Goal: Entertainment & Leisure: Browse casually

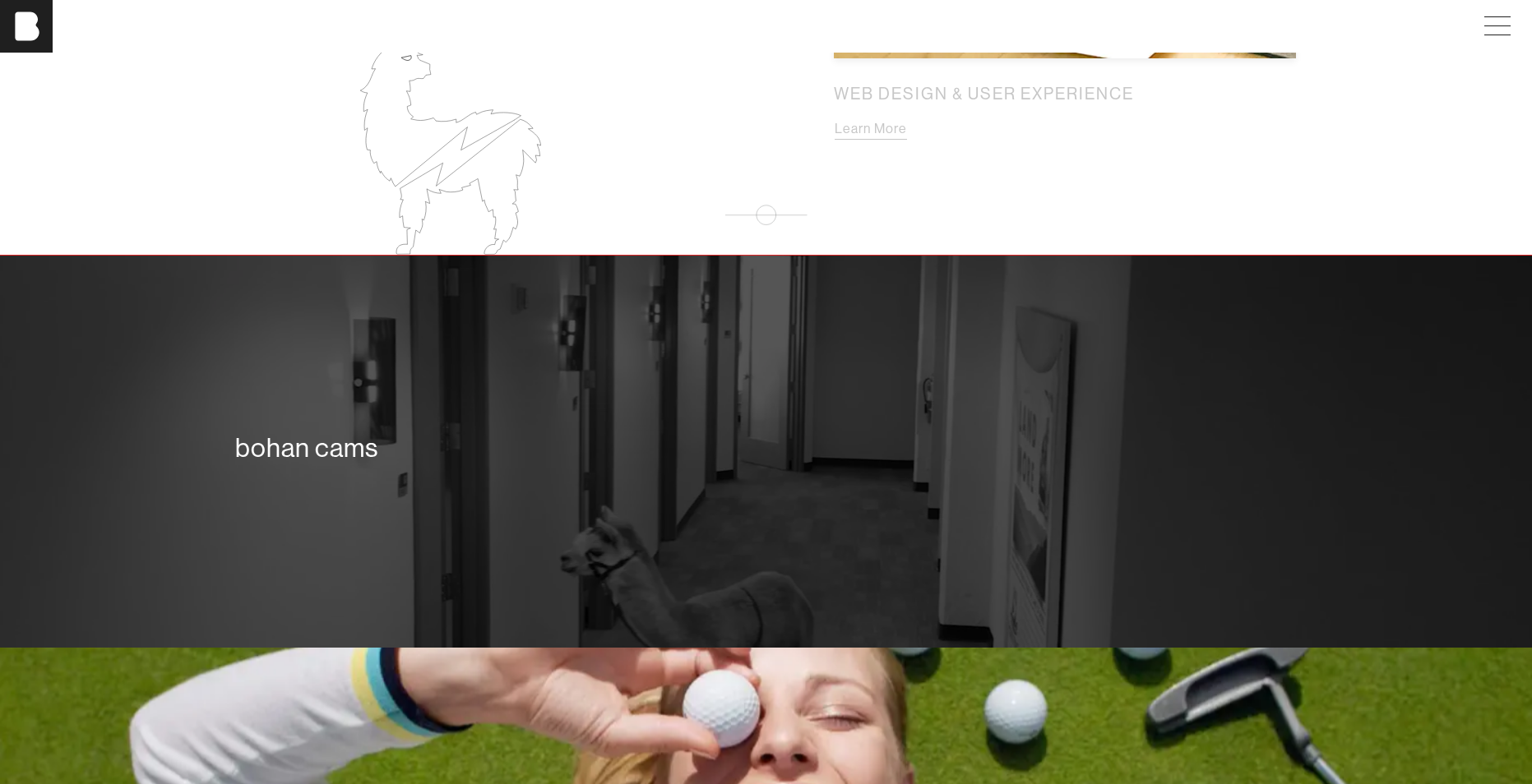
scroll to position [2548, 0]
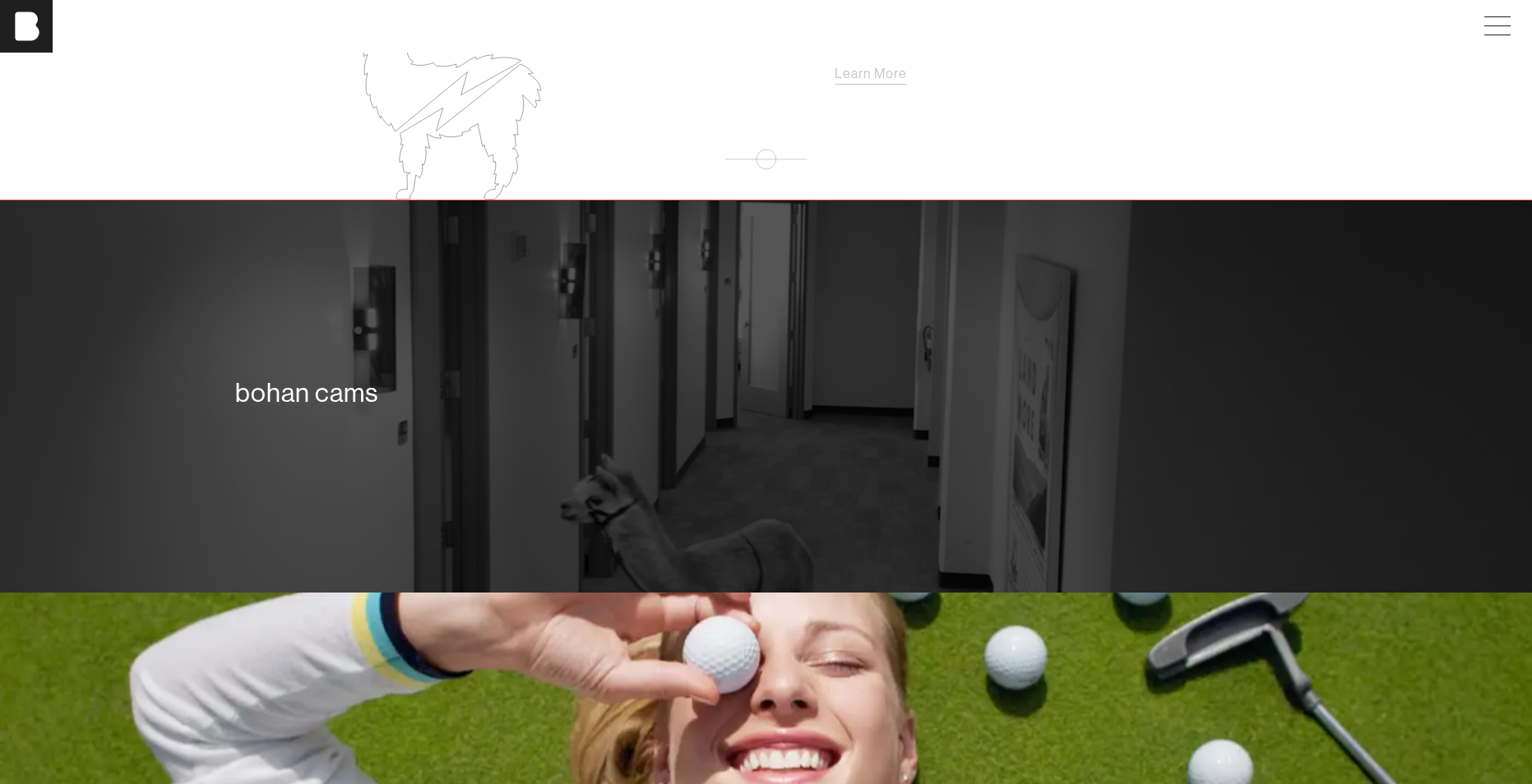
click at [451, 333] on div "bohan cams" at bounding box center [766, 396] width 1532 height 392
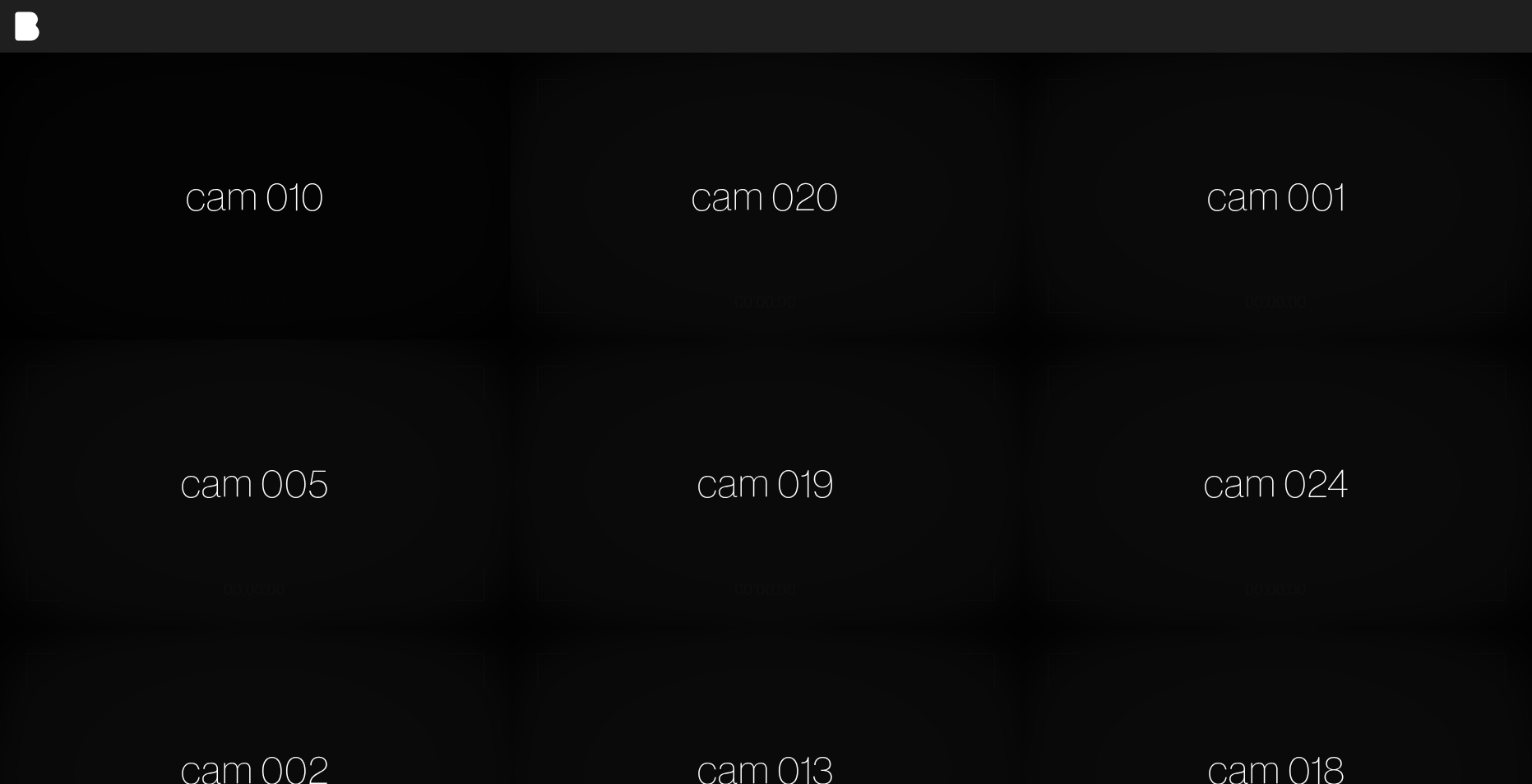
click at [262, 202] on div "cam 010" at bounding box center [255, 196] width 511 height 287
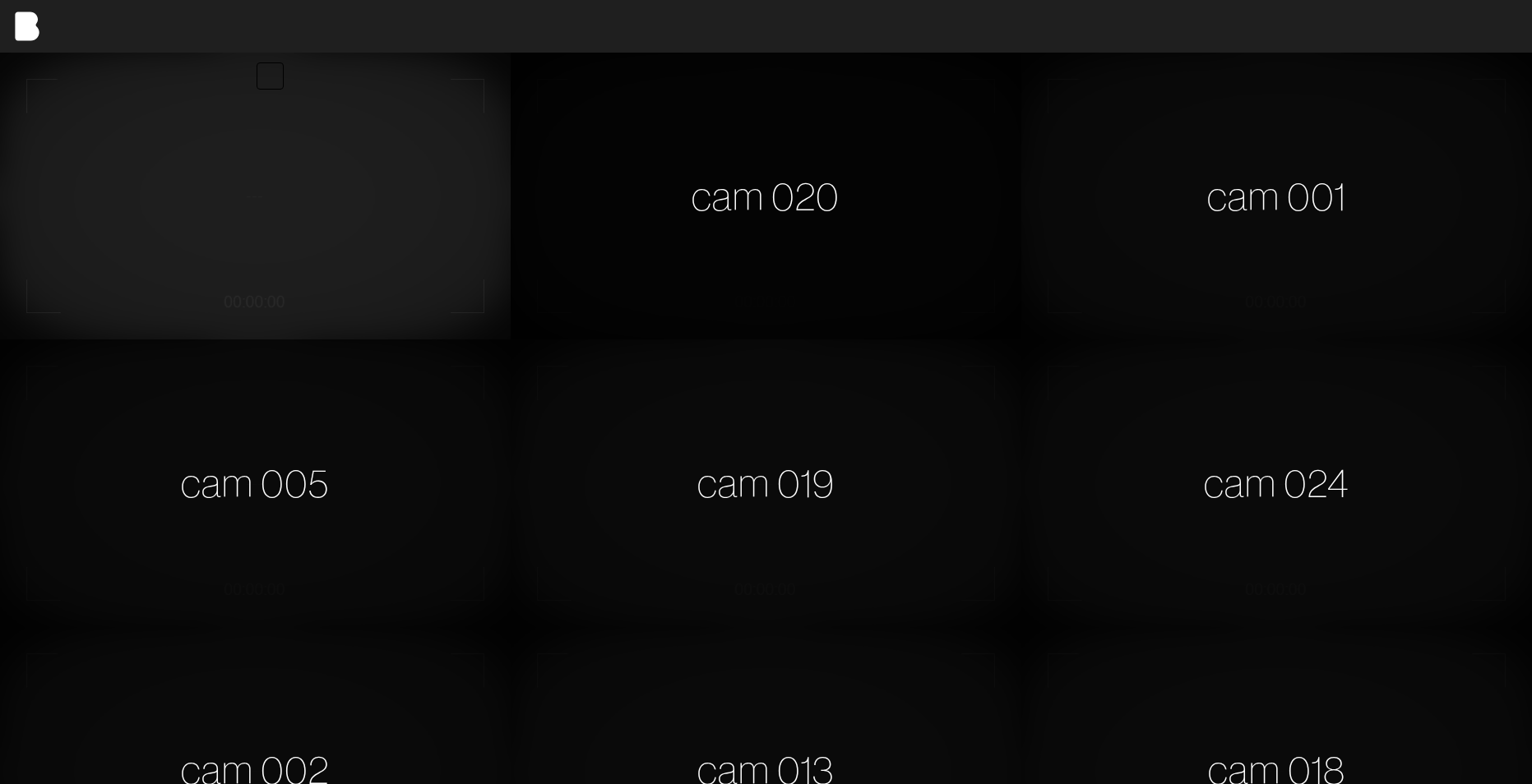
click at [658, 216] on div "cam 020" at bounding box center [766, 196] width 511 height 287
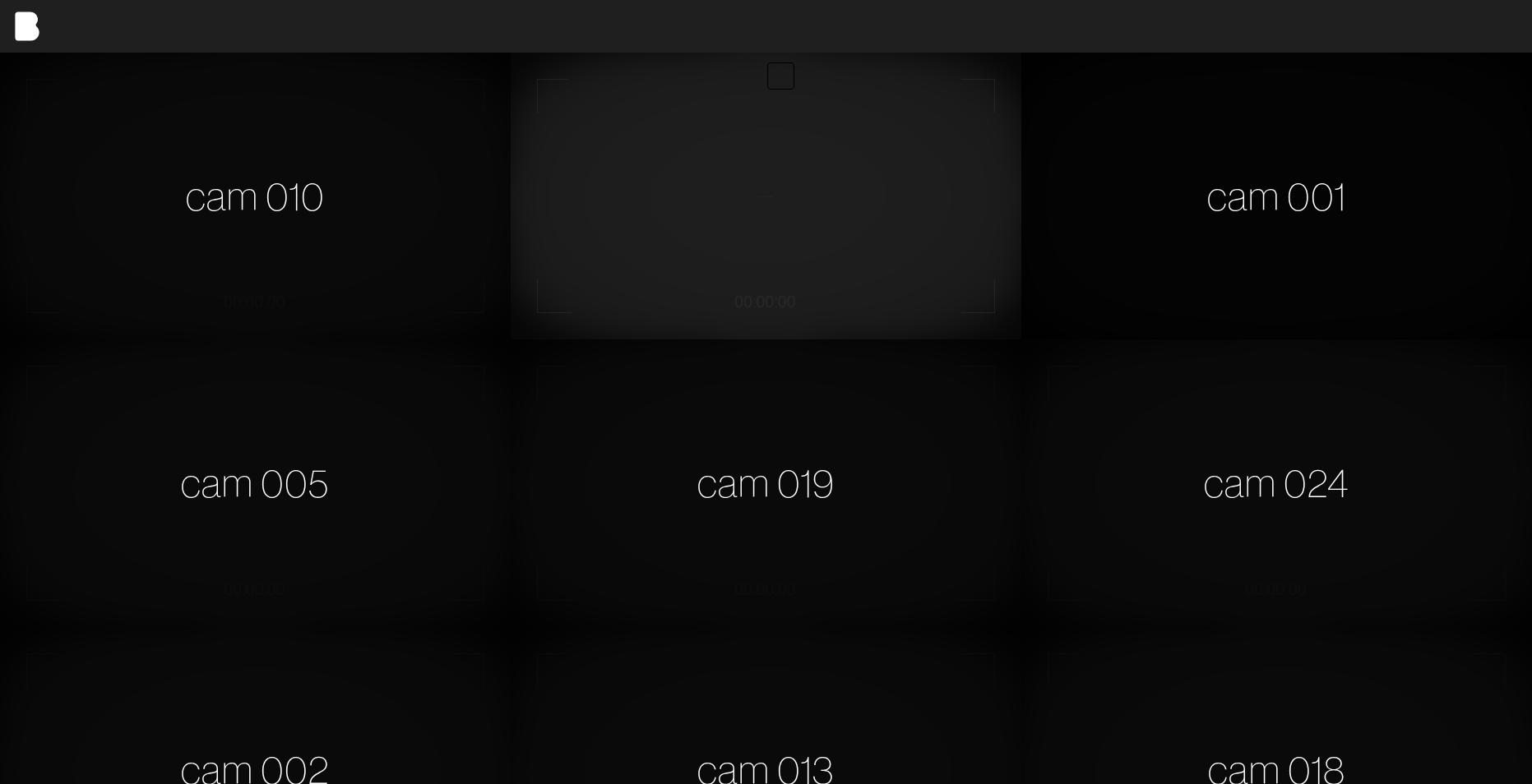
click at [1149, 196] on div "cam 001" at bounding box center [1277, 196] width 511 height 287
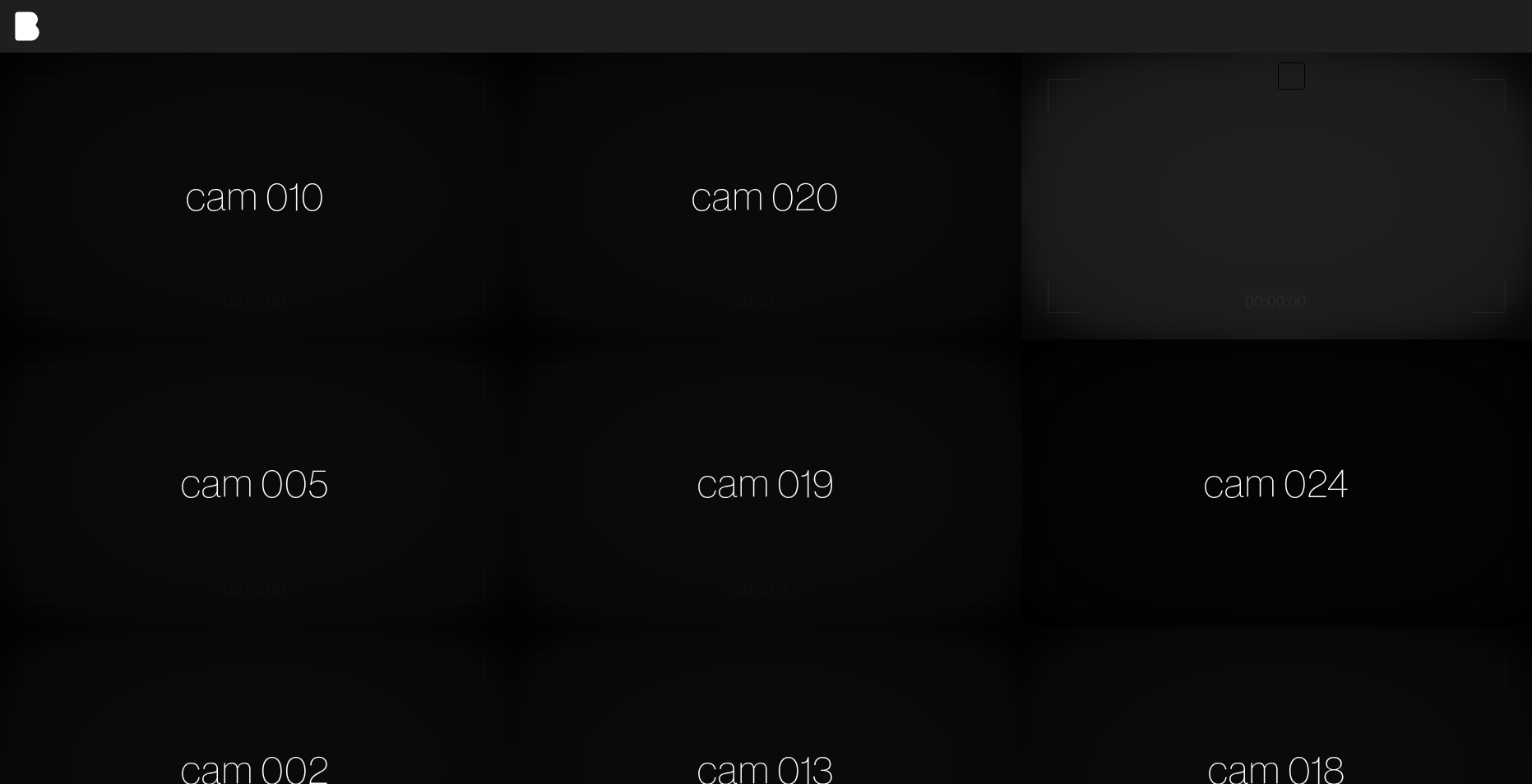
click at [1155, 379] on div "cam 024" at bounding box center [1277, 483] width 511 height 287
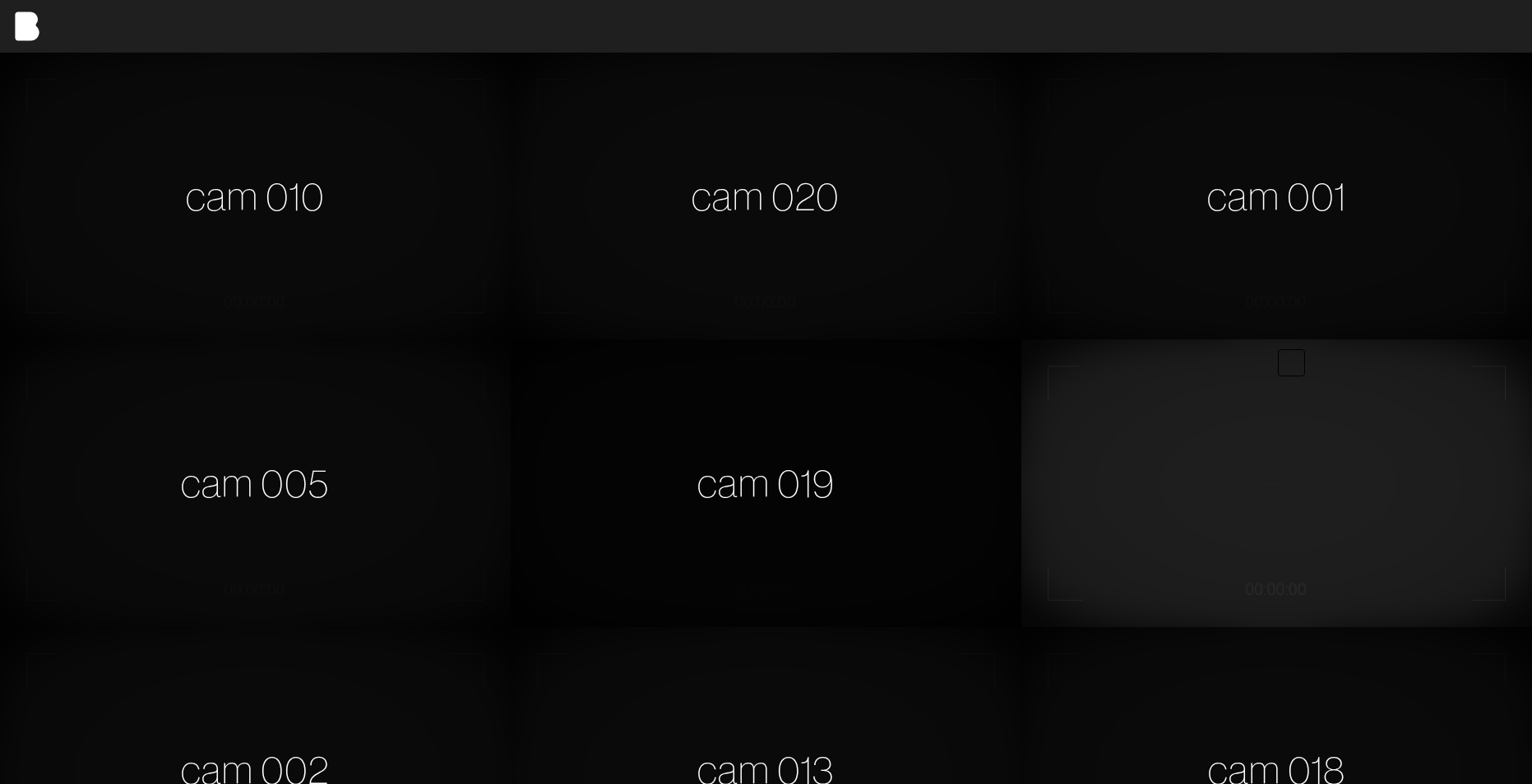
drag, startPoint x: 928, startPoint y: 401, endPoint x: 917, endPoint y: 402, distance: 11.0
click at [927, 402] on div "cam 019" at bounding box center [766, 483] width 511 height 287
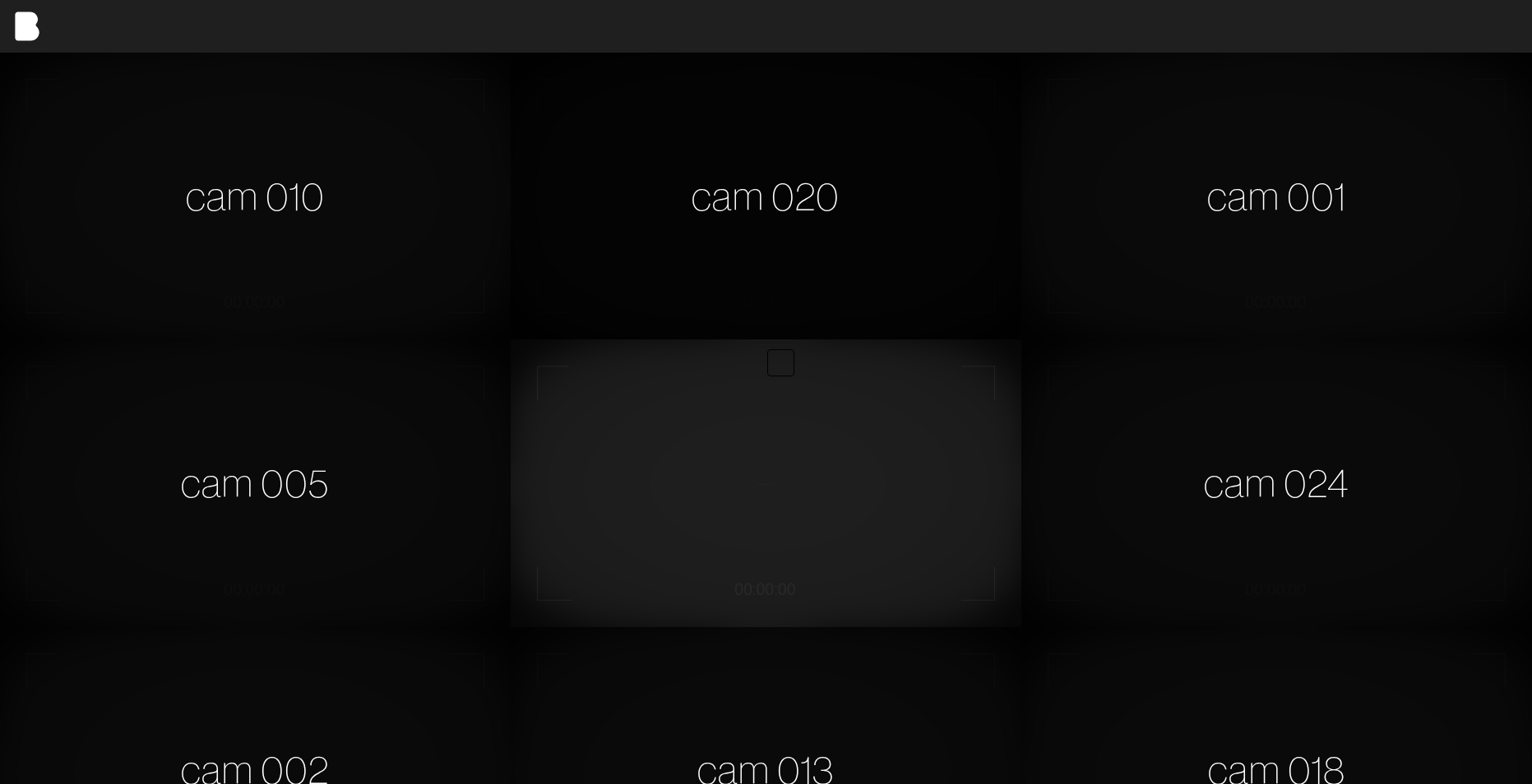
click at [677, 255] on div "cam 020" at bounding box center [766, 196] width 511 height 287
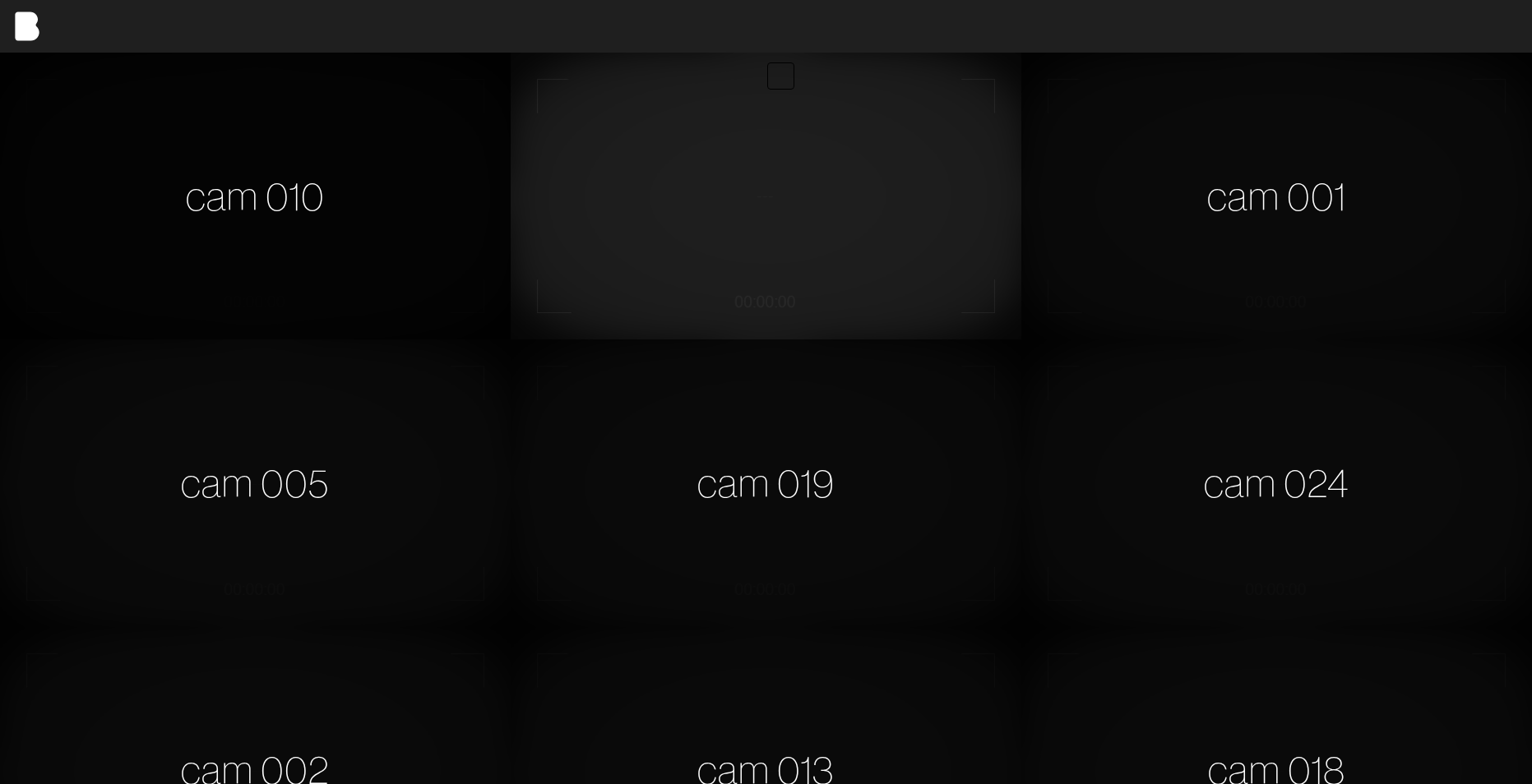
click at [334, 260] on div "cam 010" at bounding box center [255, 196] width 511 height 287
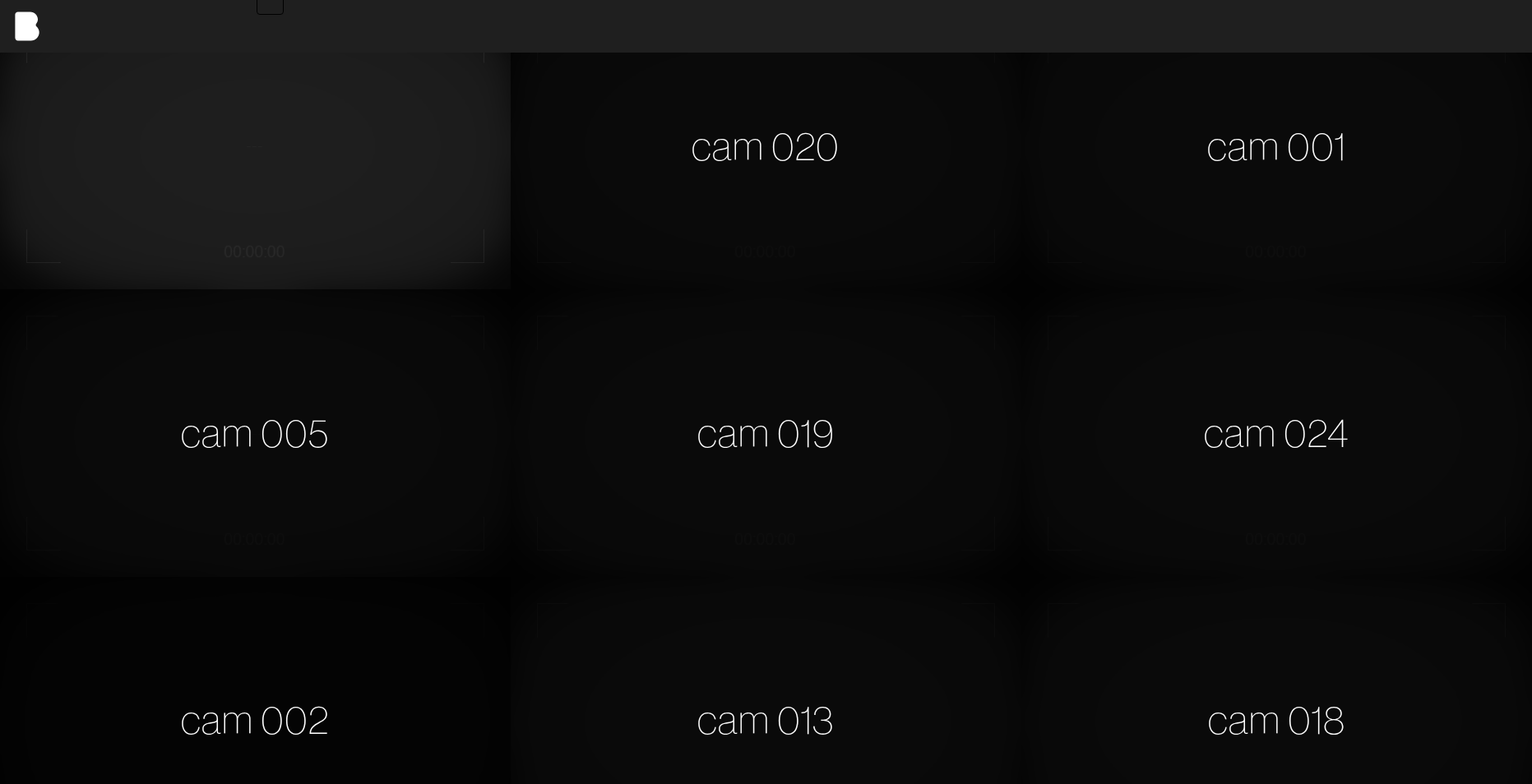
scroll to position [328, 0]
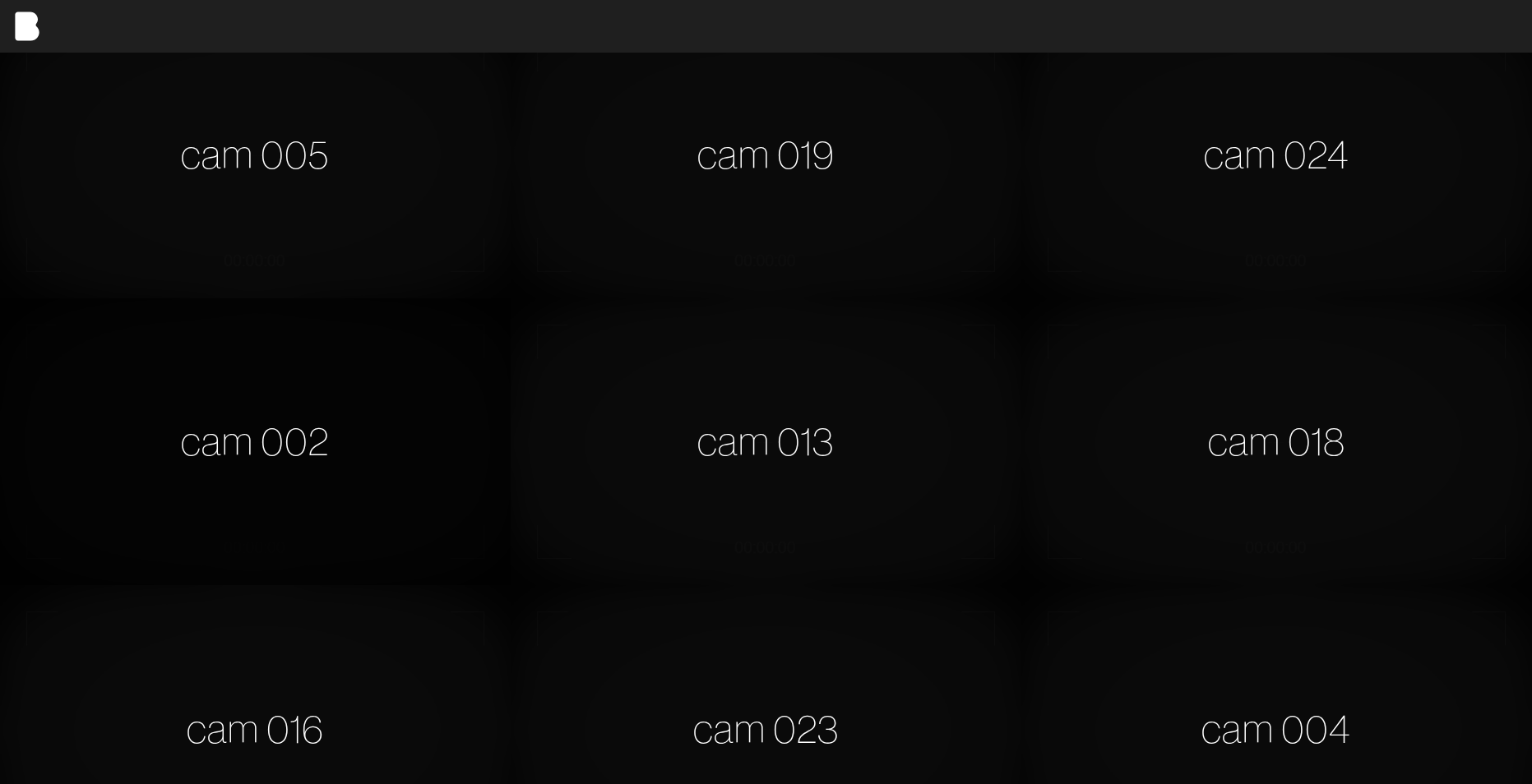
click at [377, 362] on div "cam 002" at bounding box center [255, 442] width 511 height 287
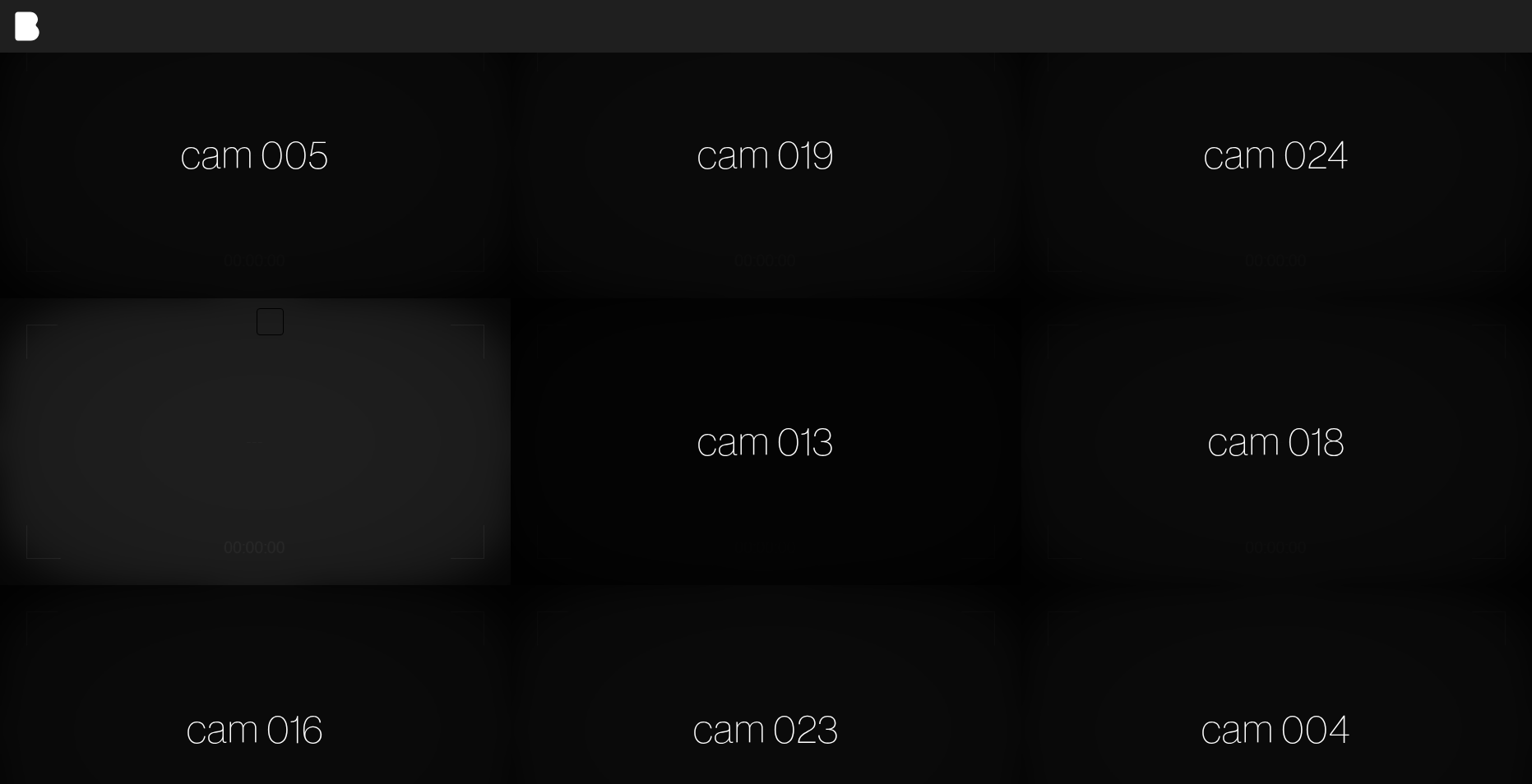
click at [799, 397] on div "cam 013" at bounding box center [766, 442] width 511 height 287
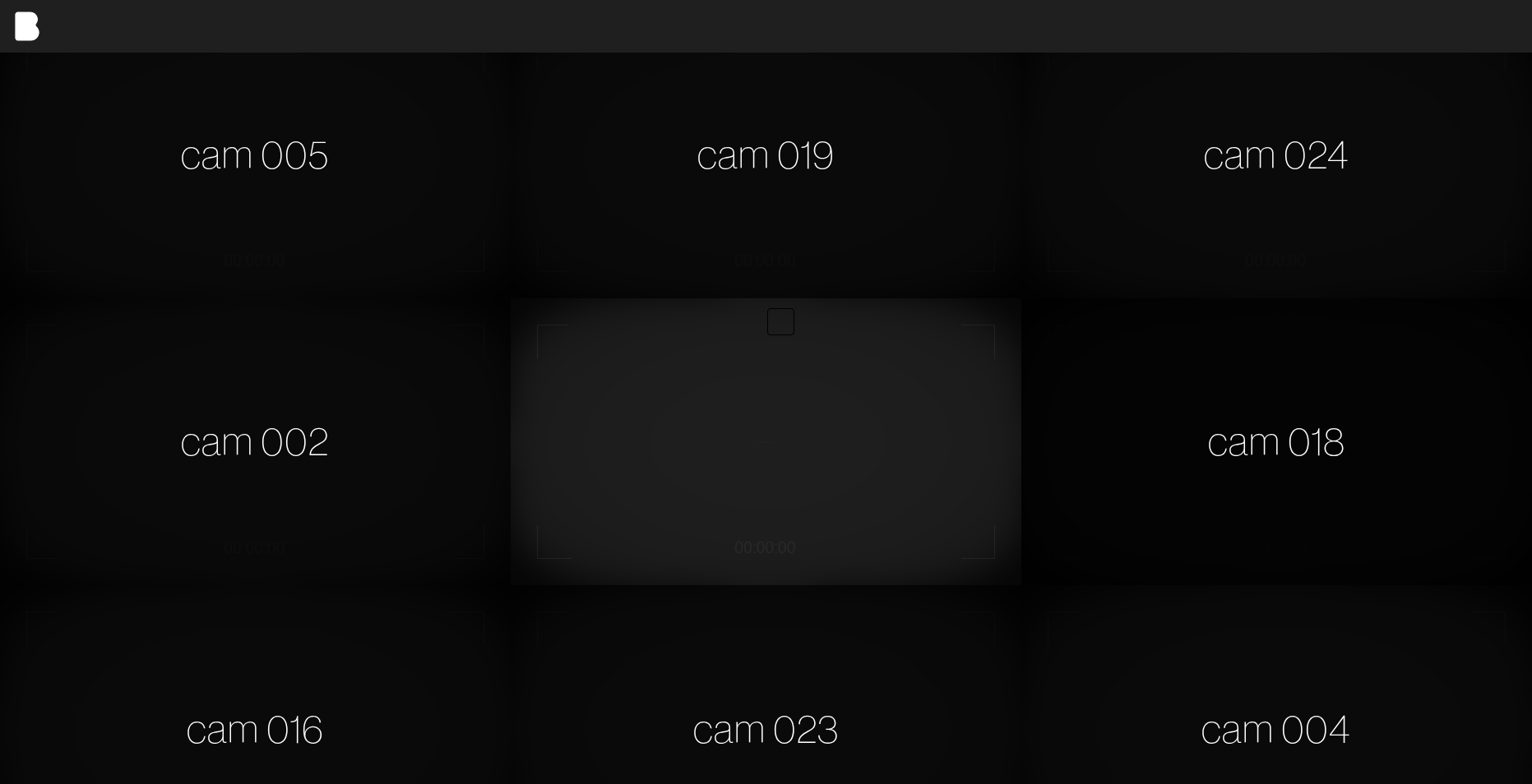
click at [1147, 435] on div "cam 018" at bounding box center [1277, 442] width 511 height 287
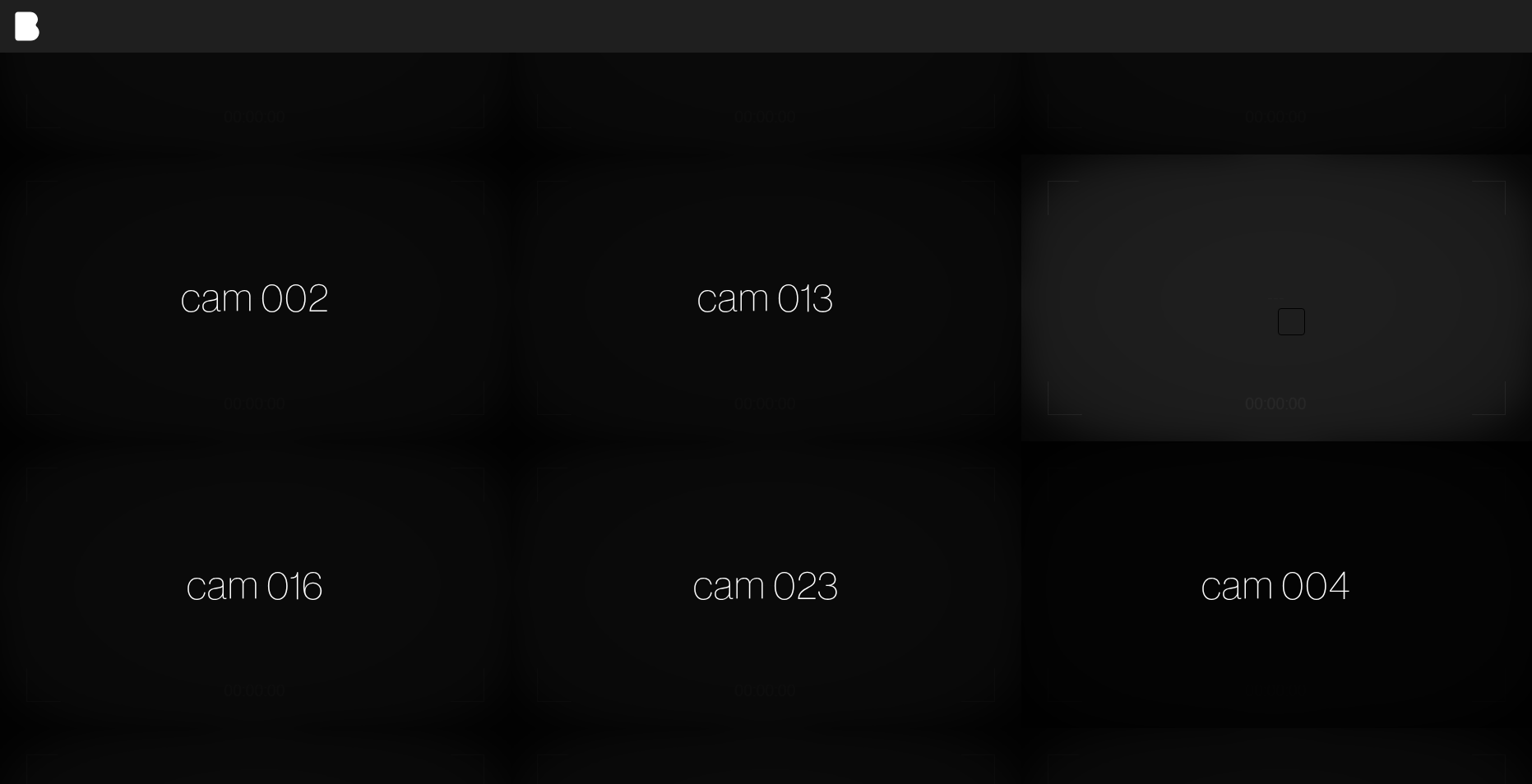
scroll to position [493, 0]
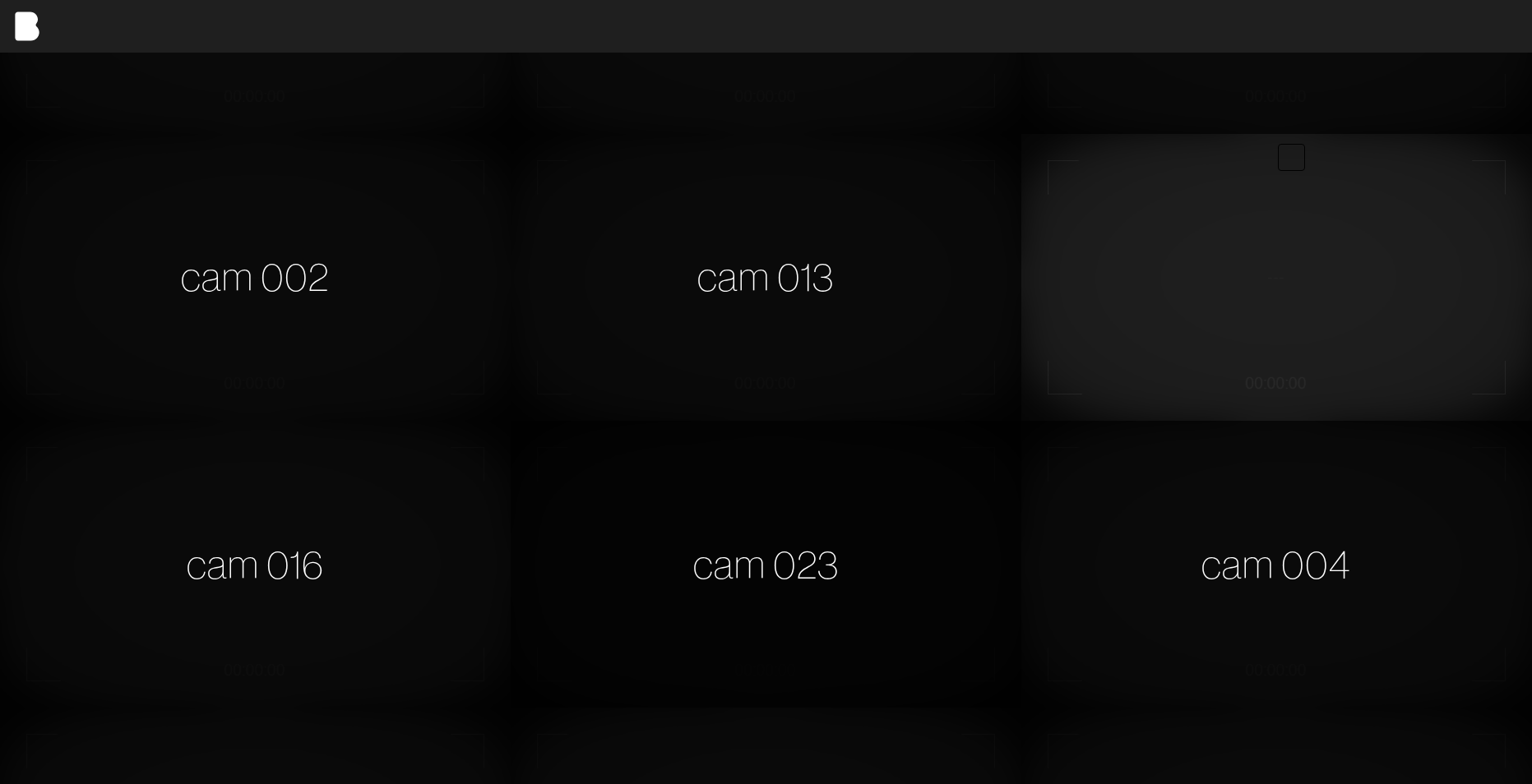
click at [928, 502] on div "cam 023" at bounding box center [766, 564] width 511 height 287
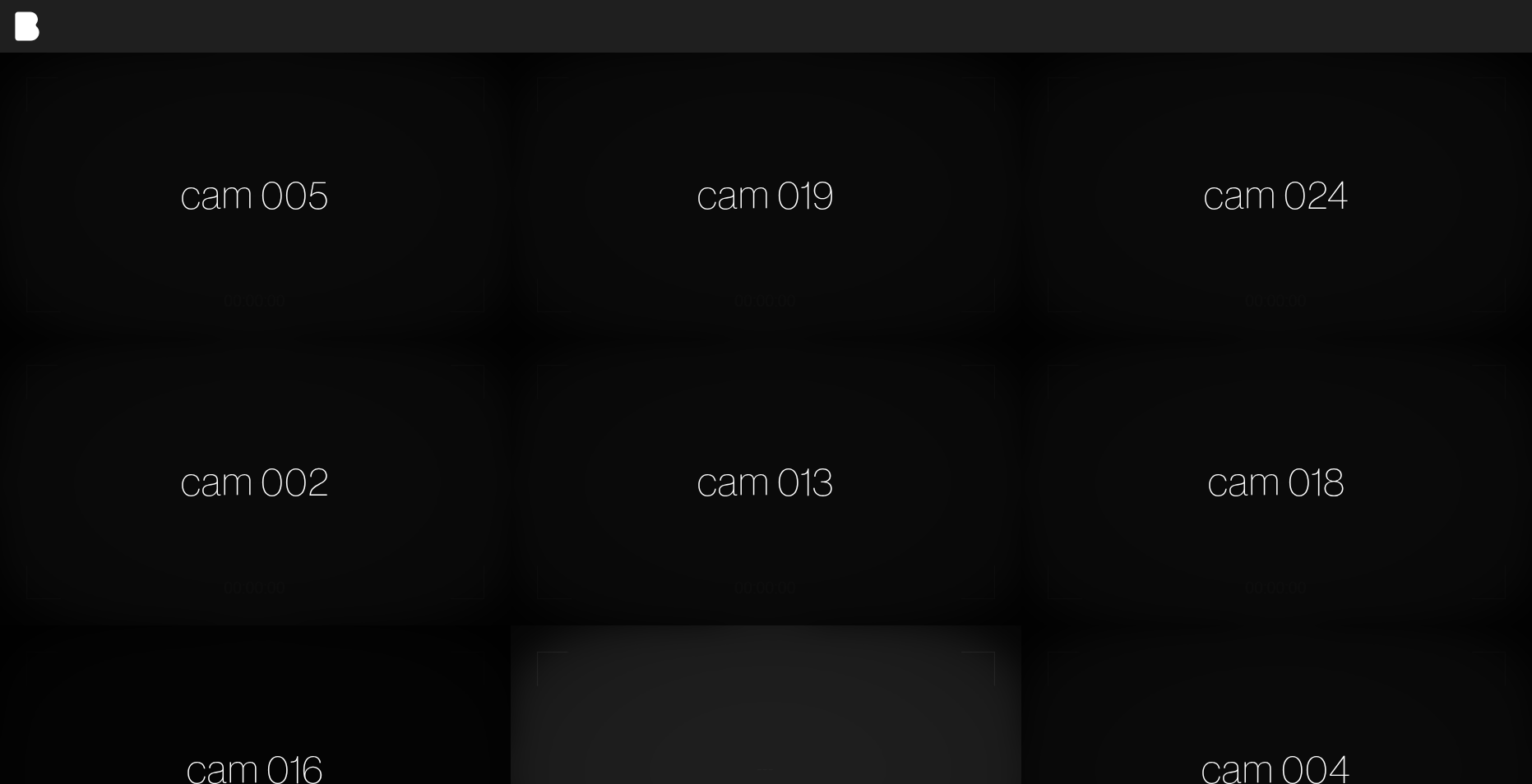
scroll to position [0, 0]
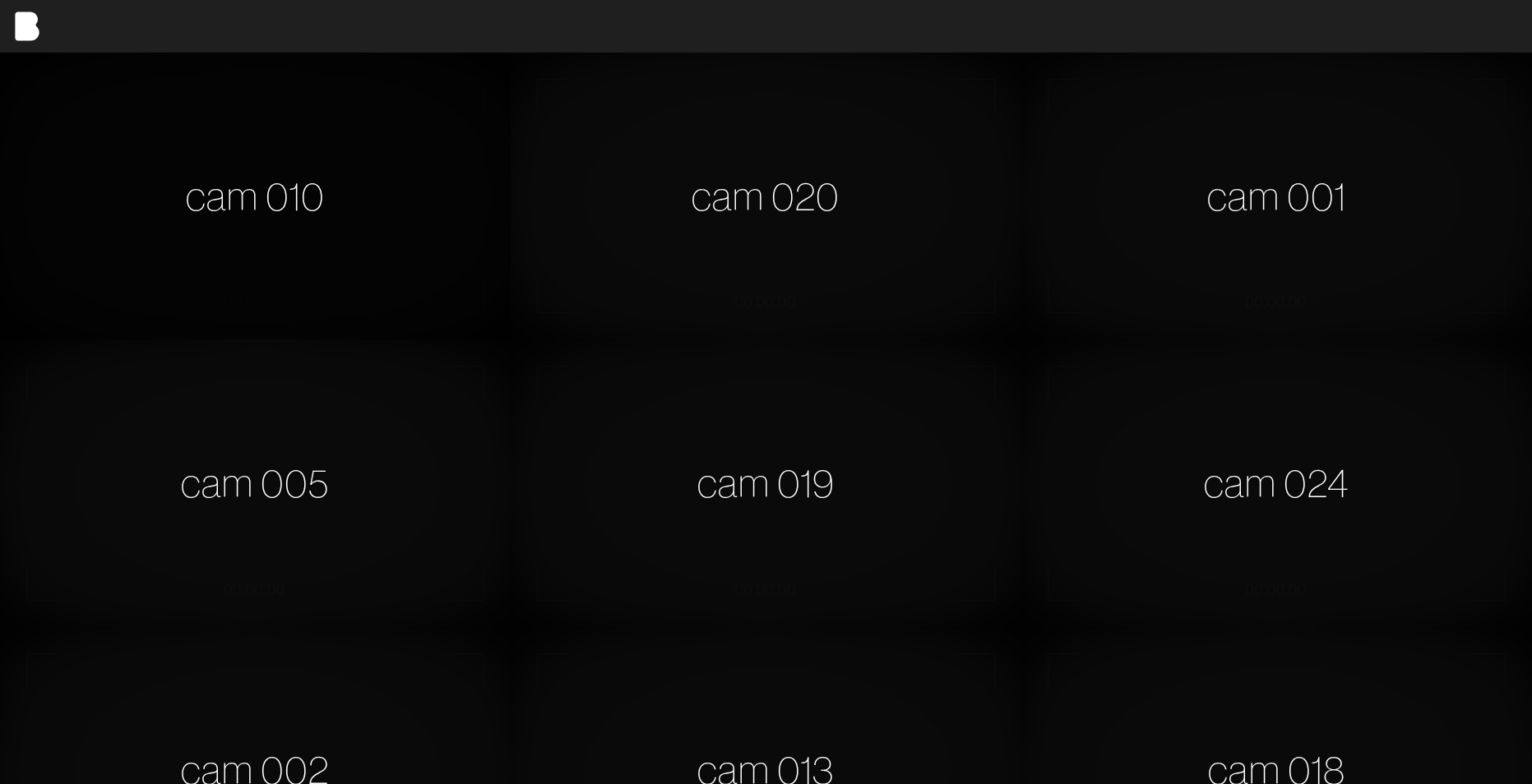
click at [289, 306] on div "cam 010" at bounding box center [255, 196] width 511 height 287
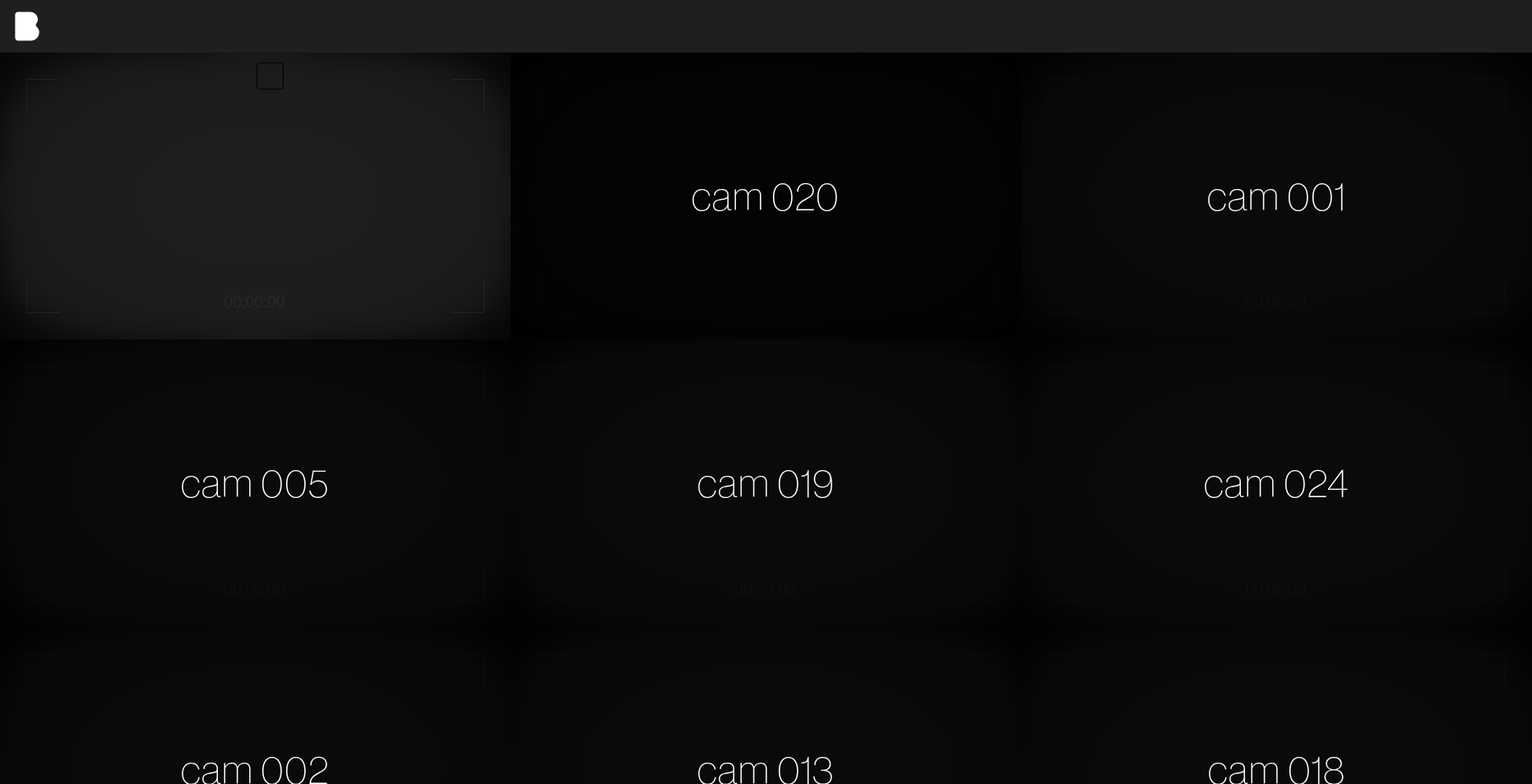
click at [745, 238] on div "cam 020" at bounding box center [766, 196] width 511 height 287
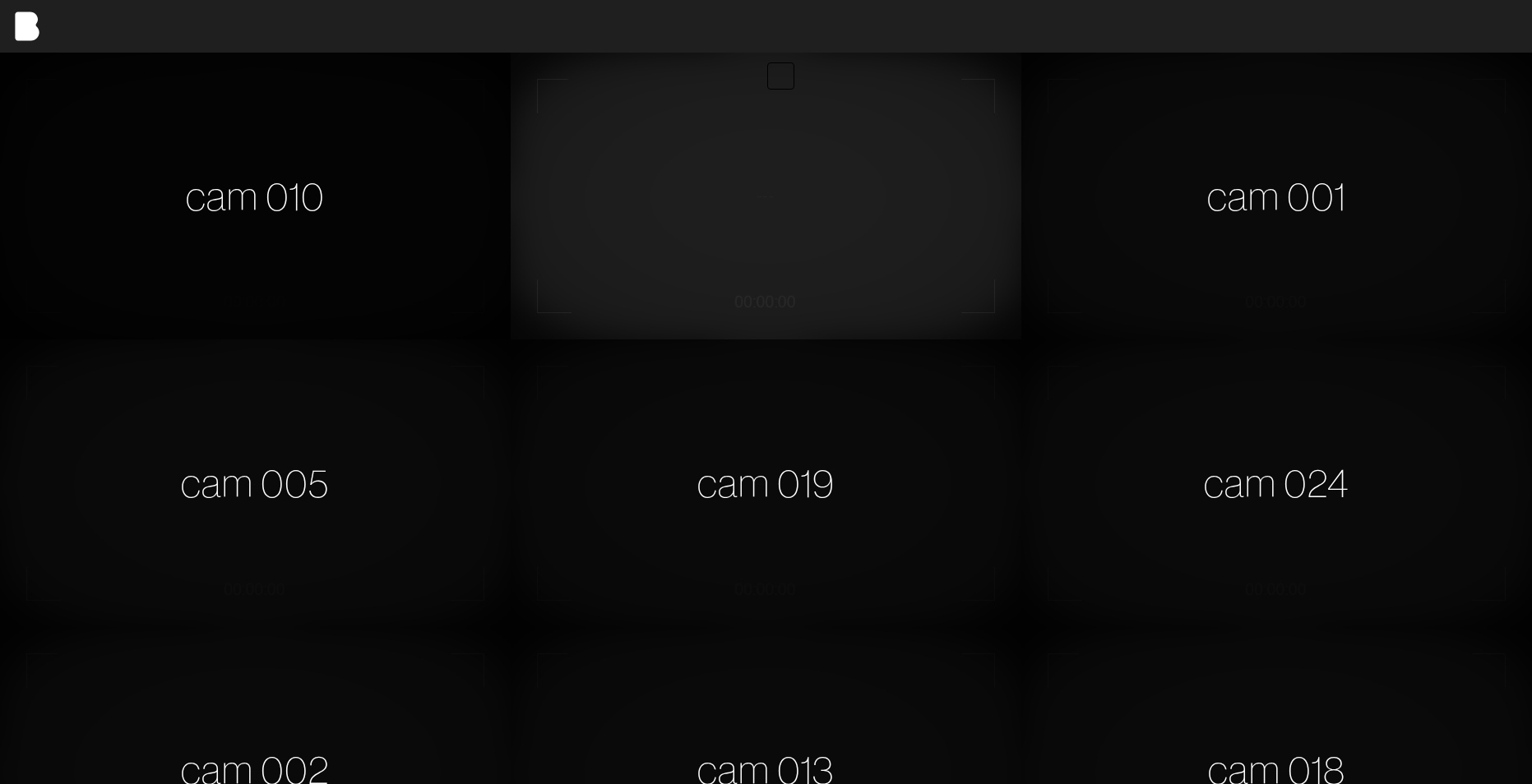
click at [360, 227] on div "cam 010" at bounding box center [255, 196] width 511 height 287
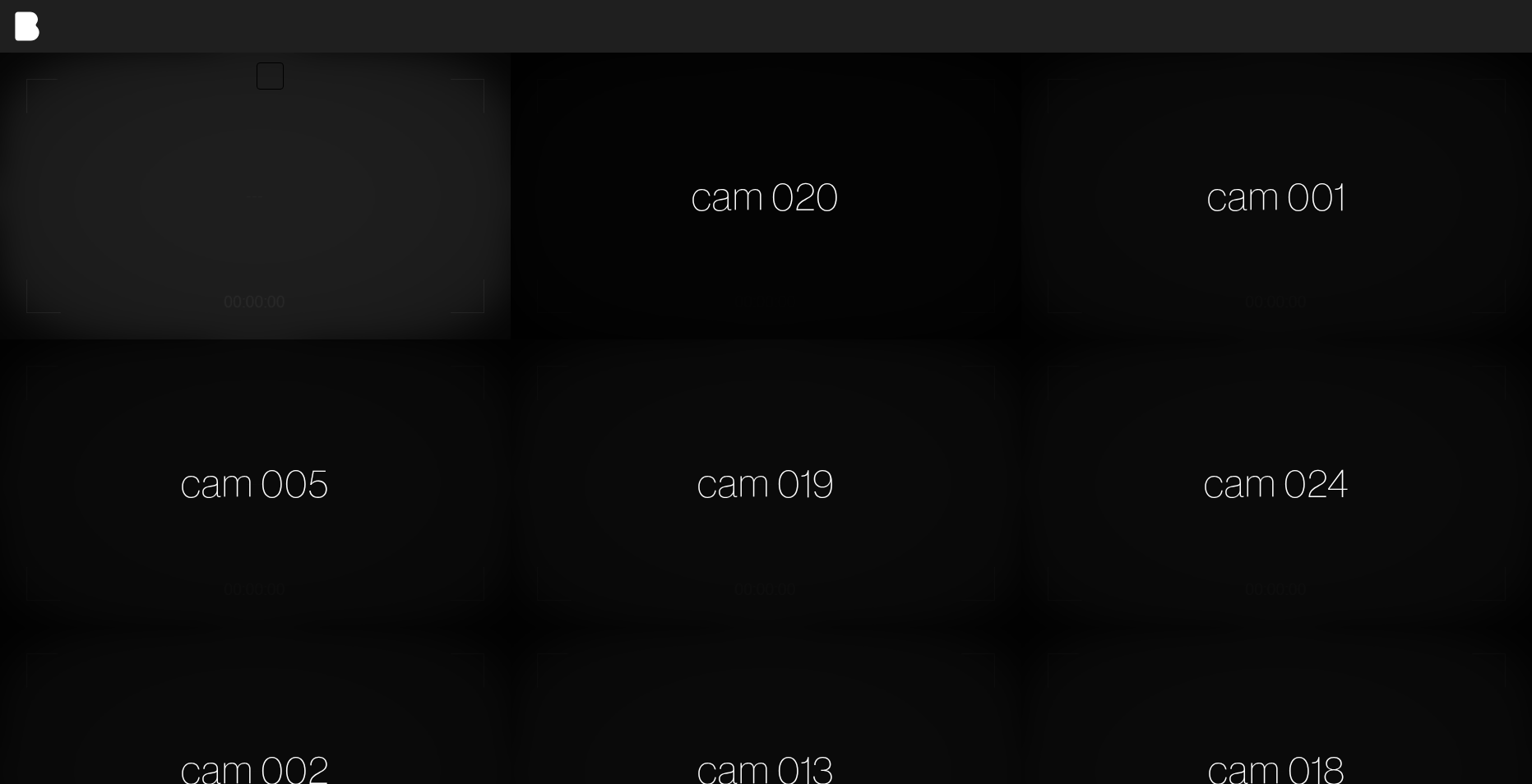
drag, startPoint x: 815, startPoint y: 210, endPoint x: 824, endPoint y: 212, distance: 9.2
click at [824, 211] on div "cam 020" at bounding box center [766, 196] width 511 height 287
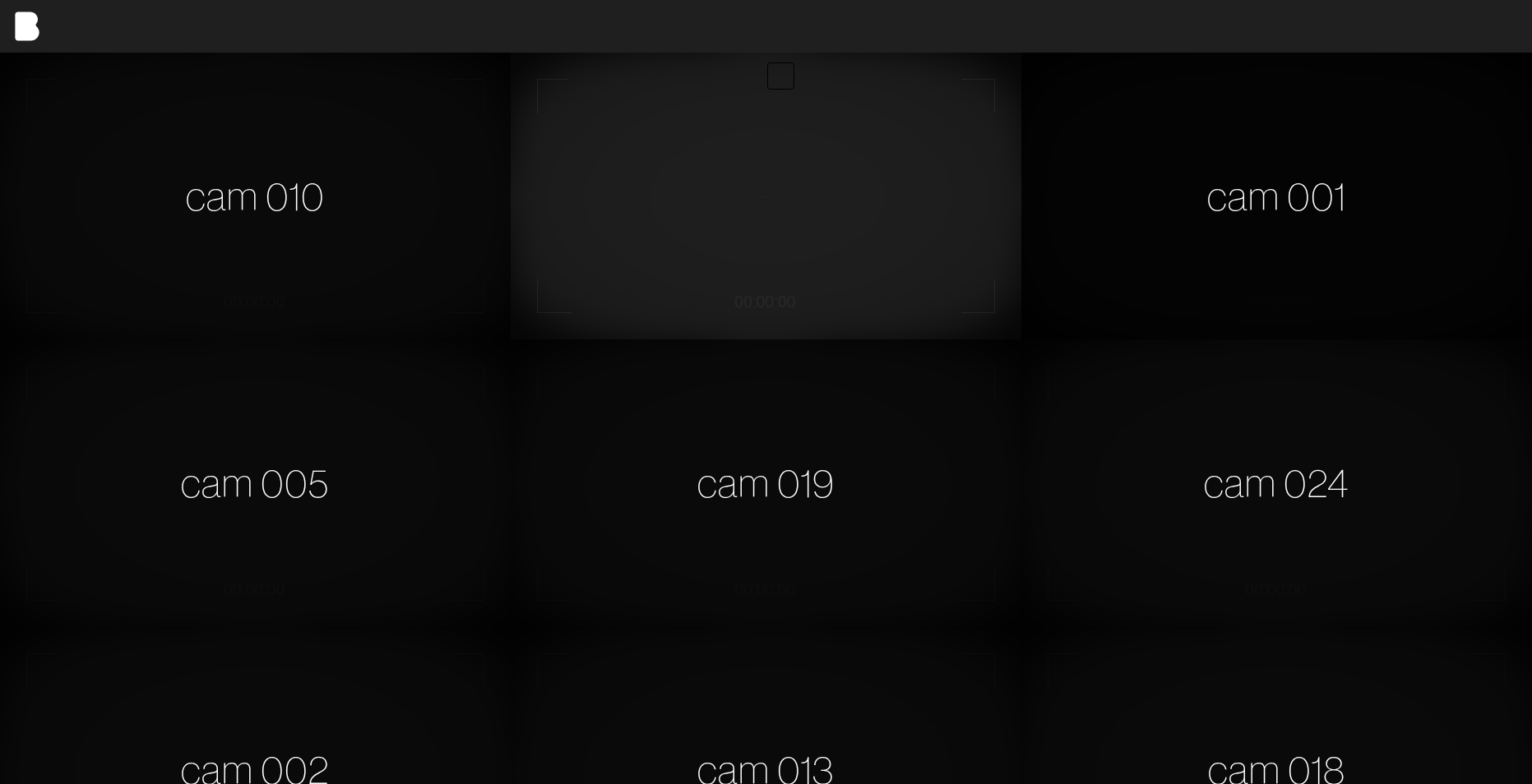
click at [1360, 248] on div "cam 001" at bounding box center [1277, 196] width 511 height 287
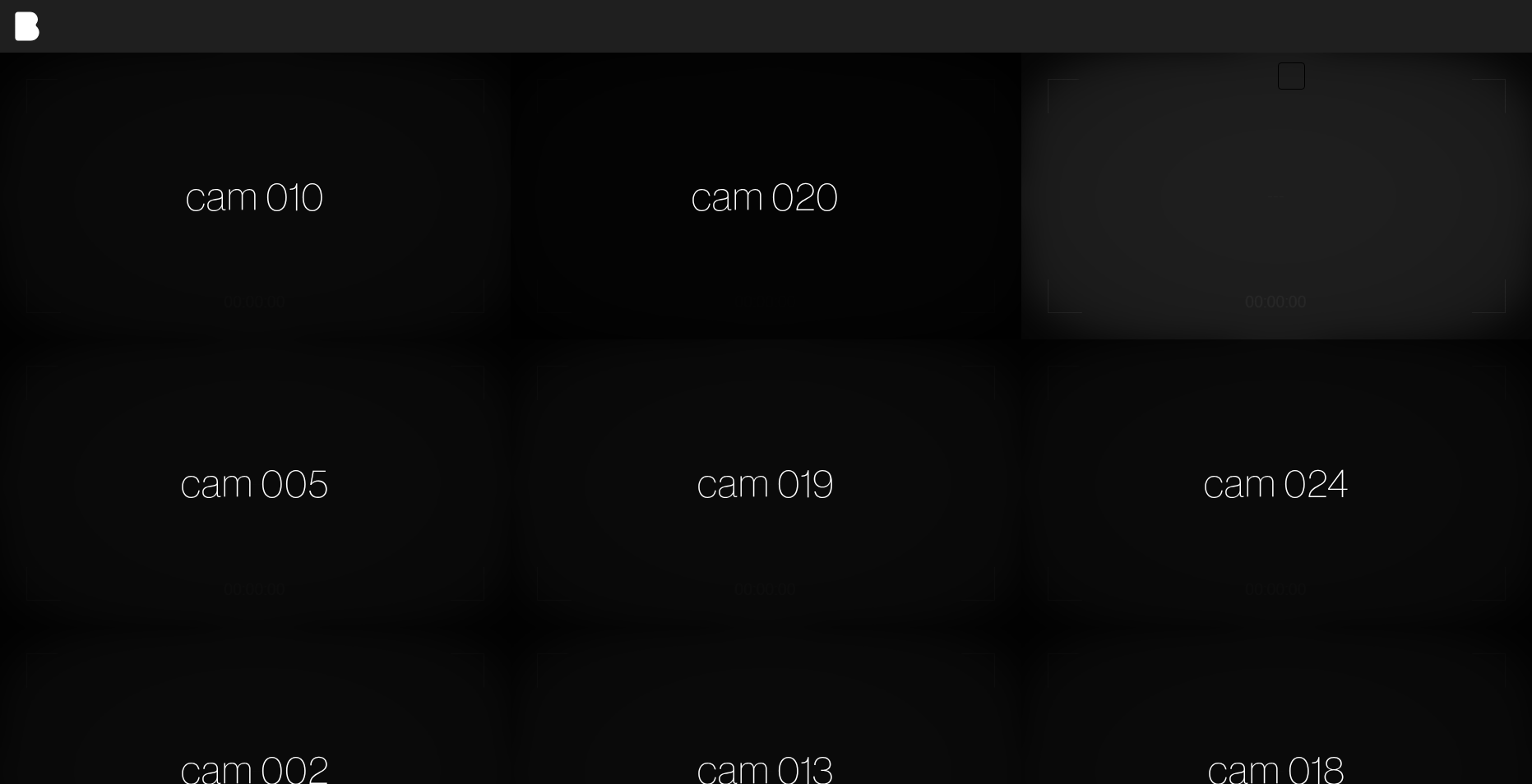
click at [970, 191] on div "cam 020" at bounding box center [766, 196] width 511 height 287
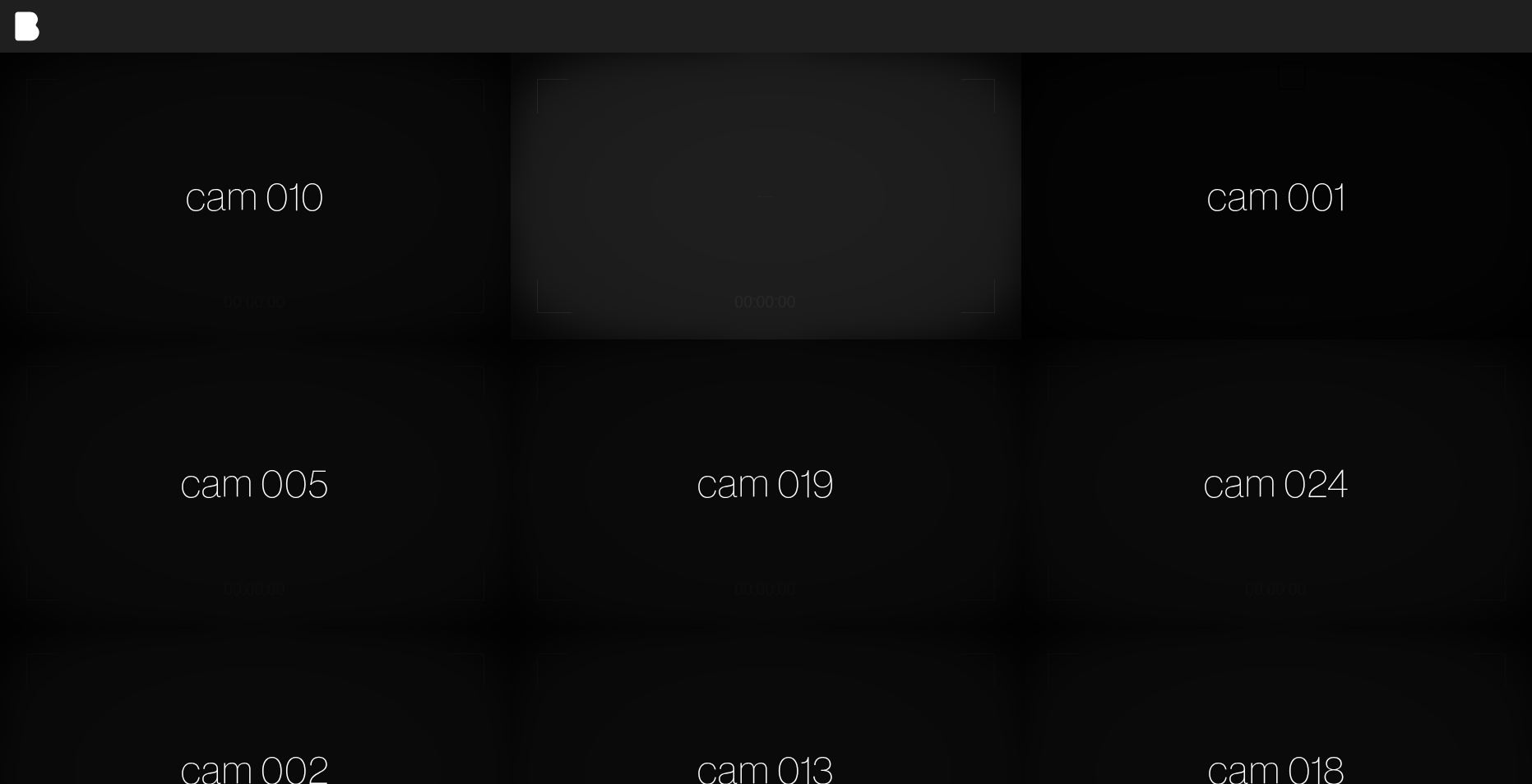
click at [1234, 222] on div "cam 001" at bounding box center [1277, 196] width 511 height 287
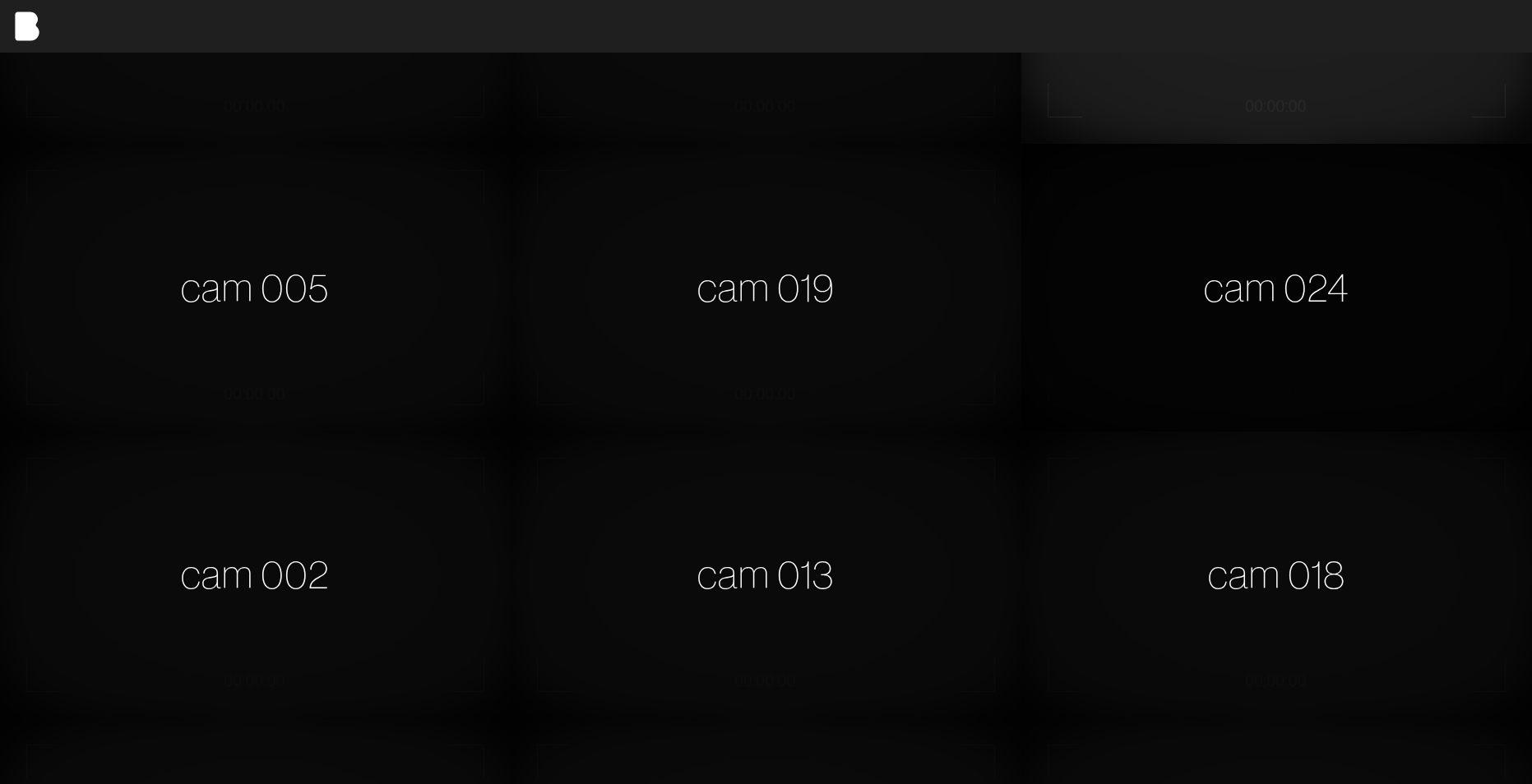
scroll to position [247, 0]
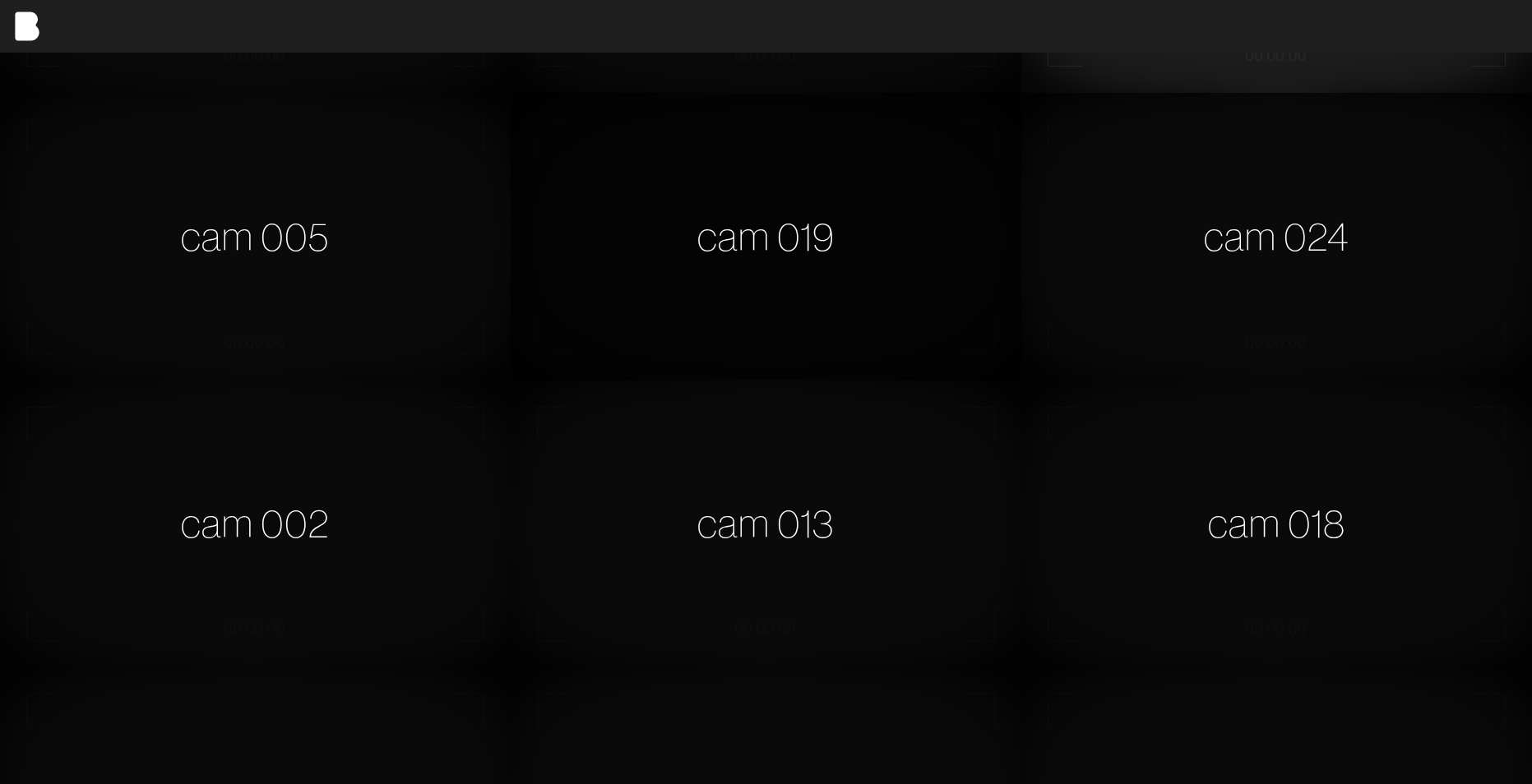
click at [991, 292] on div "cam 019" at bounding box center [766, 236] width 511 height 287
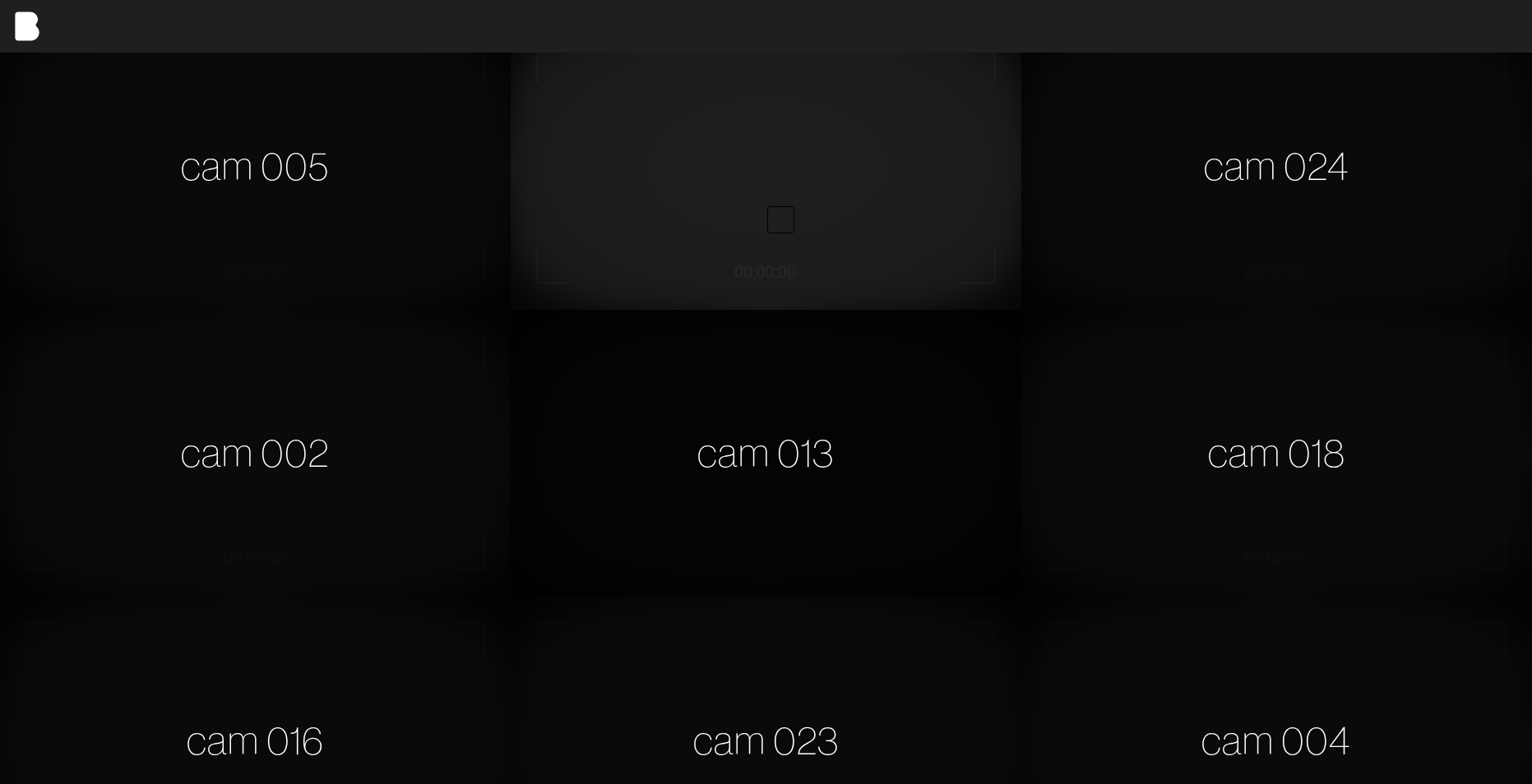
scroll to position [0, 0]
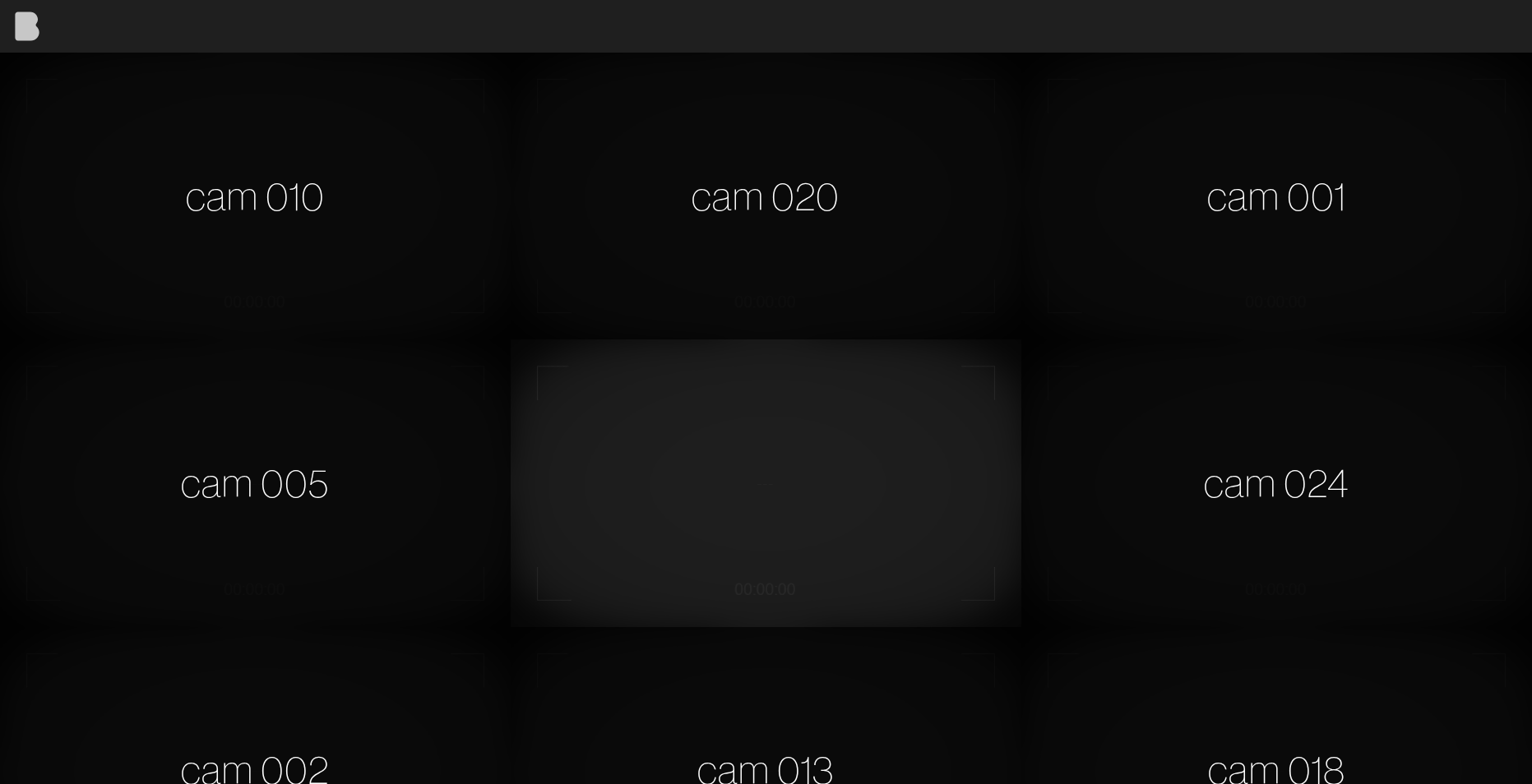
click at [17, 17] on img at bounding box center [26, 26] width 53 height 53
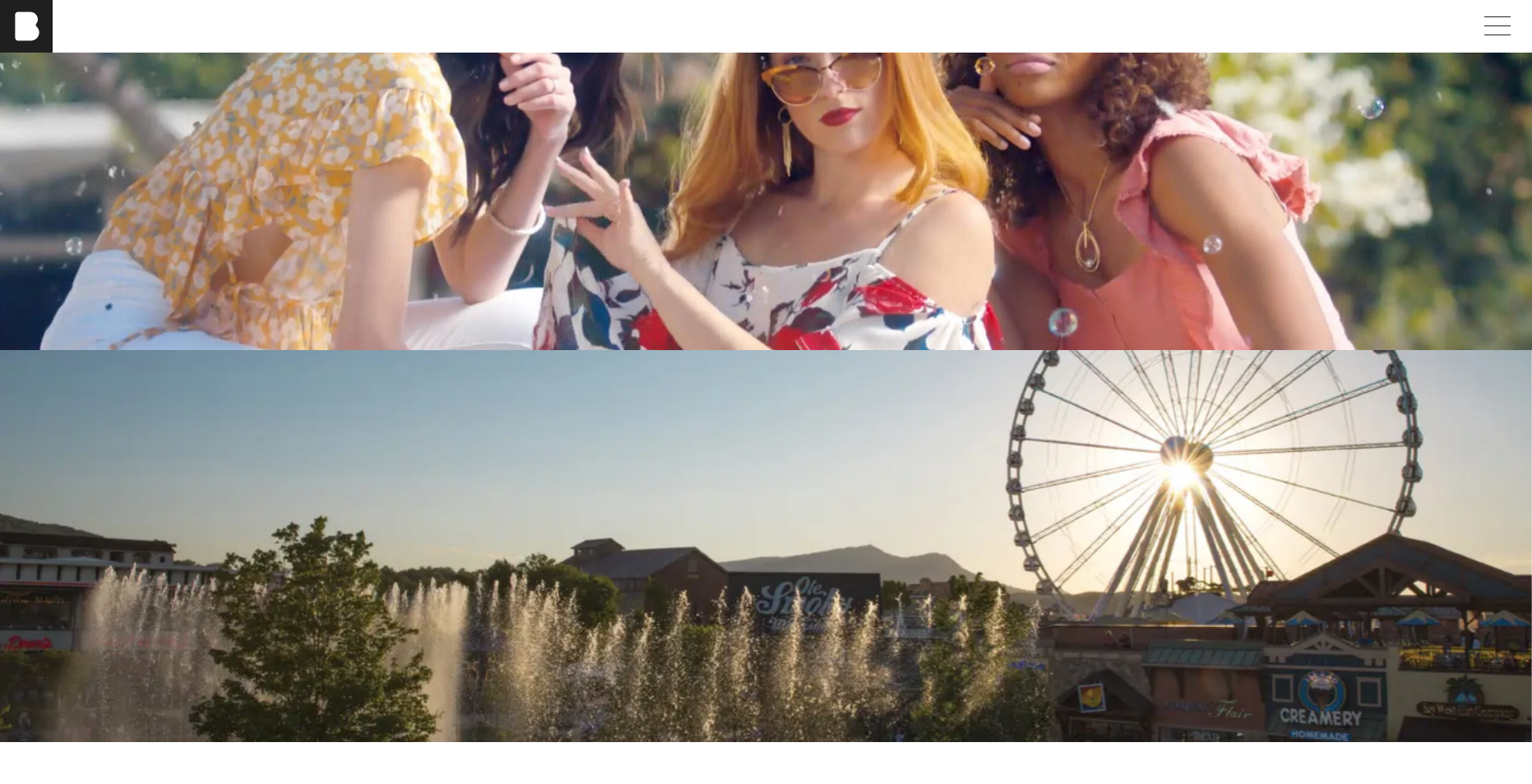
scroll to position [3953, 0]
